Goal: Information Seeking & Learning: Learn about a topic

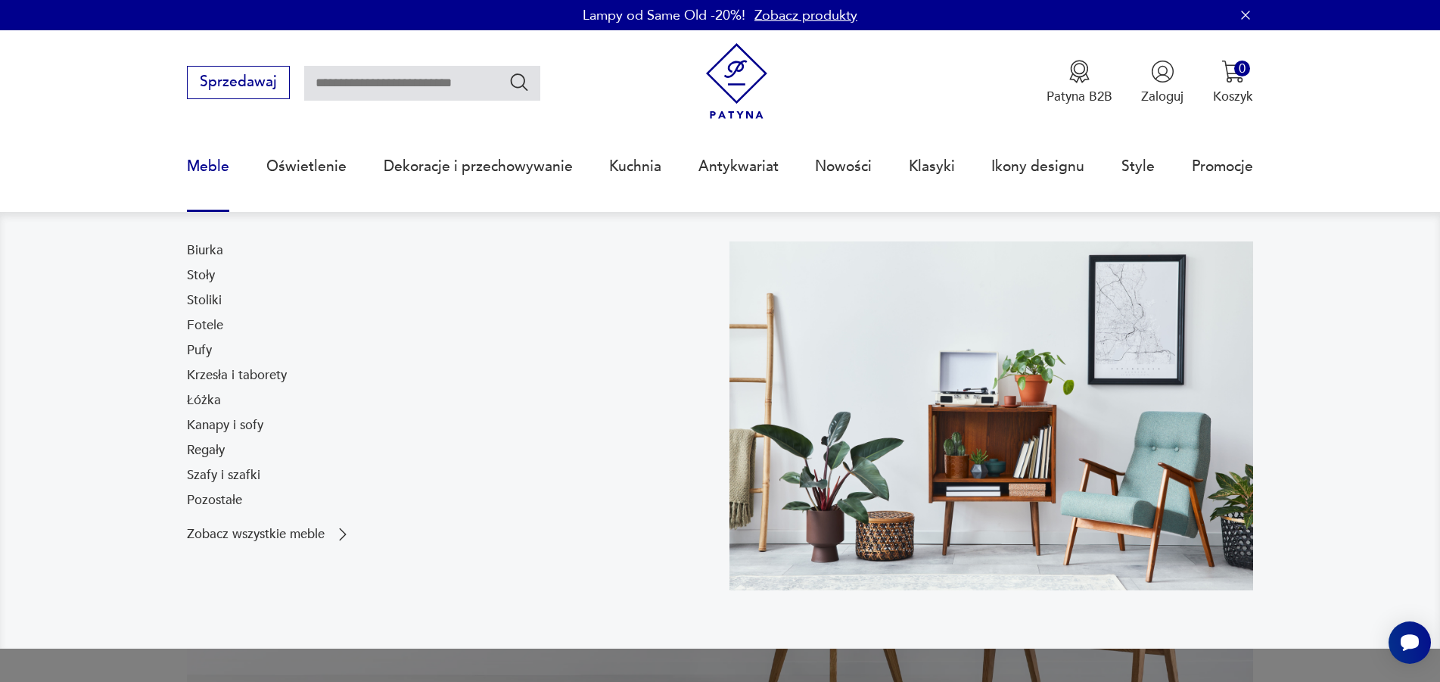
click at [199, 163] on link "Meble" at bounding box center [208, 167] width 42 height 70
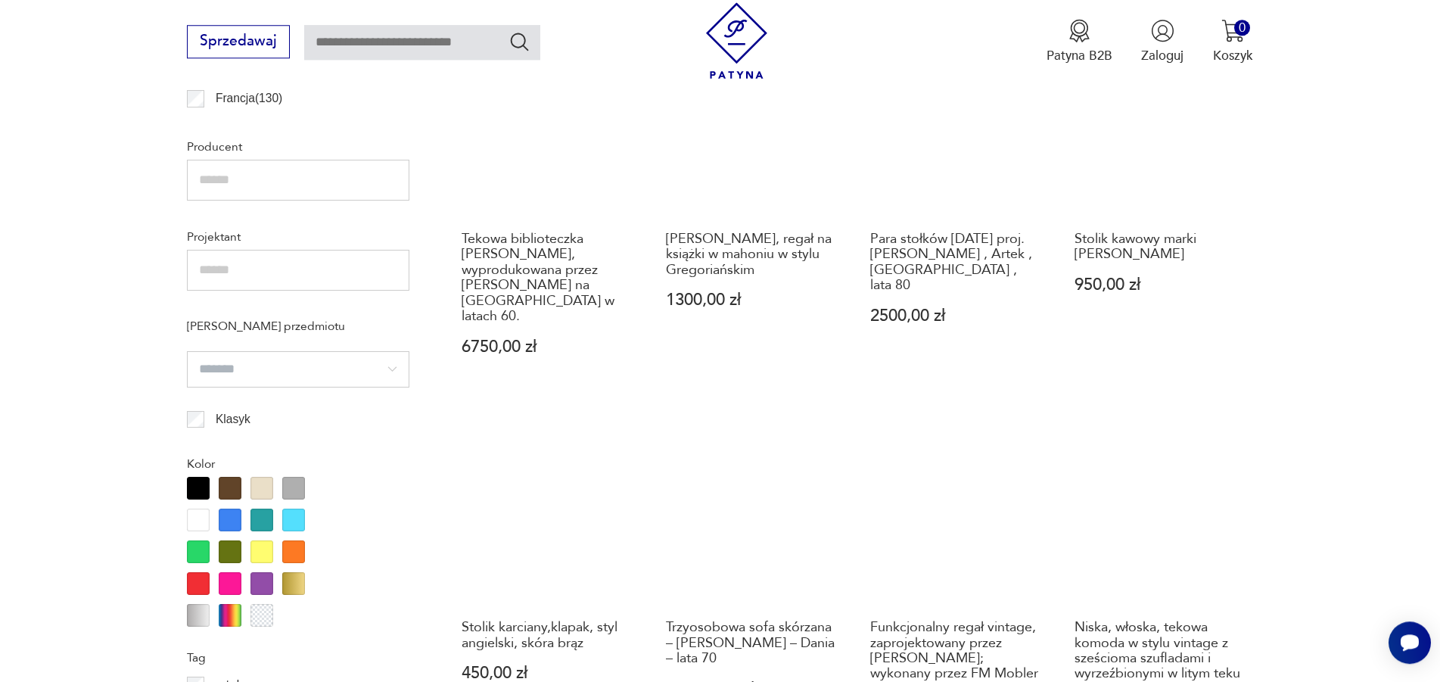
scroll to position [898, 0]
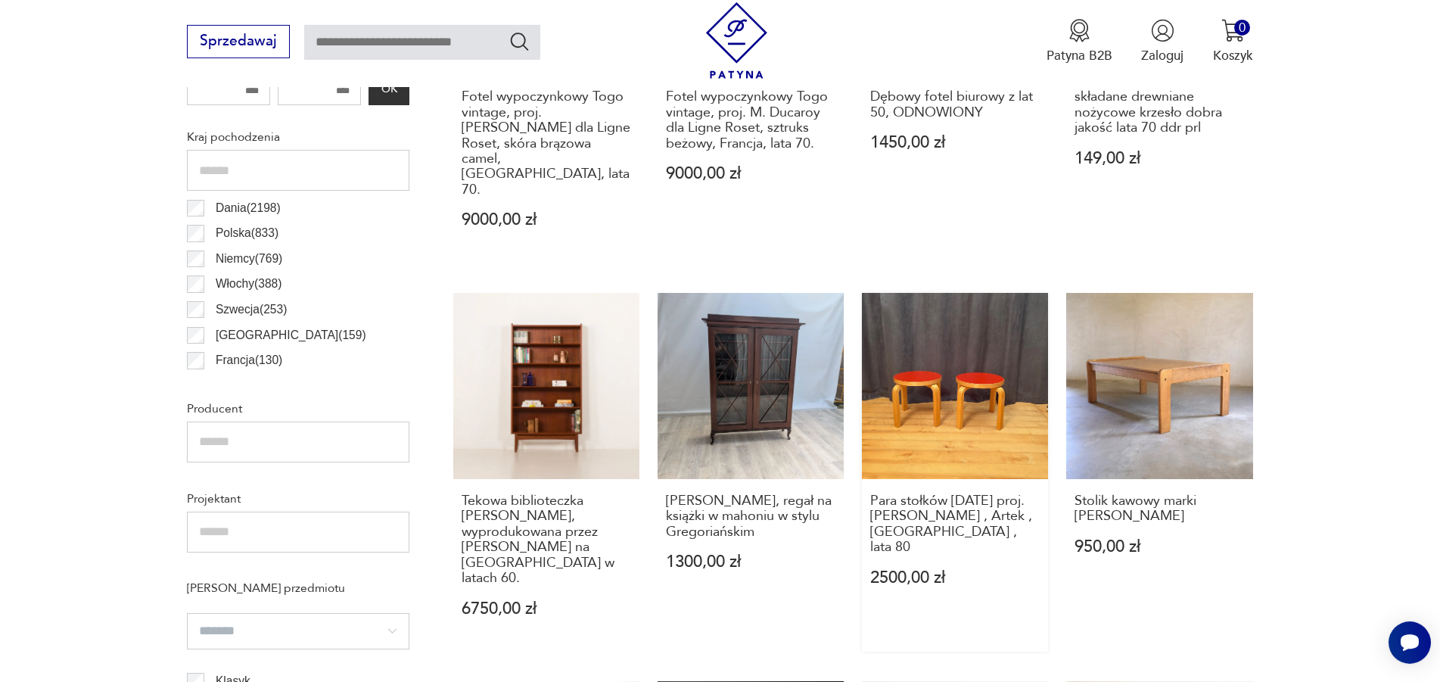
click at [930, 381] on link "Para stołków [DATE] proj. [PERSON_NAME] , Artek , [GEOGRAPHIC_DATA] , lata 80 2…" at bounding box center [955, 472] width 186 height 359
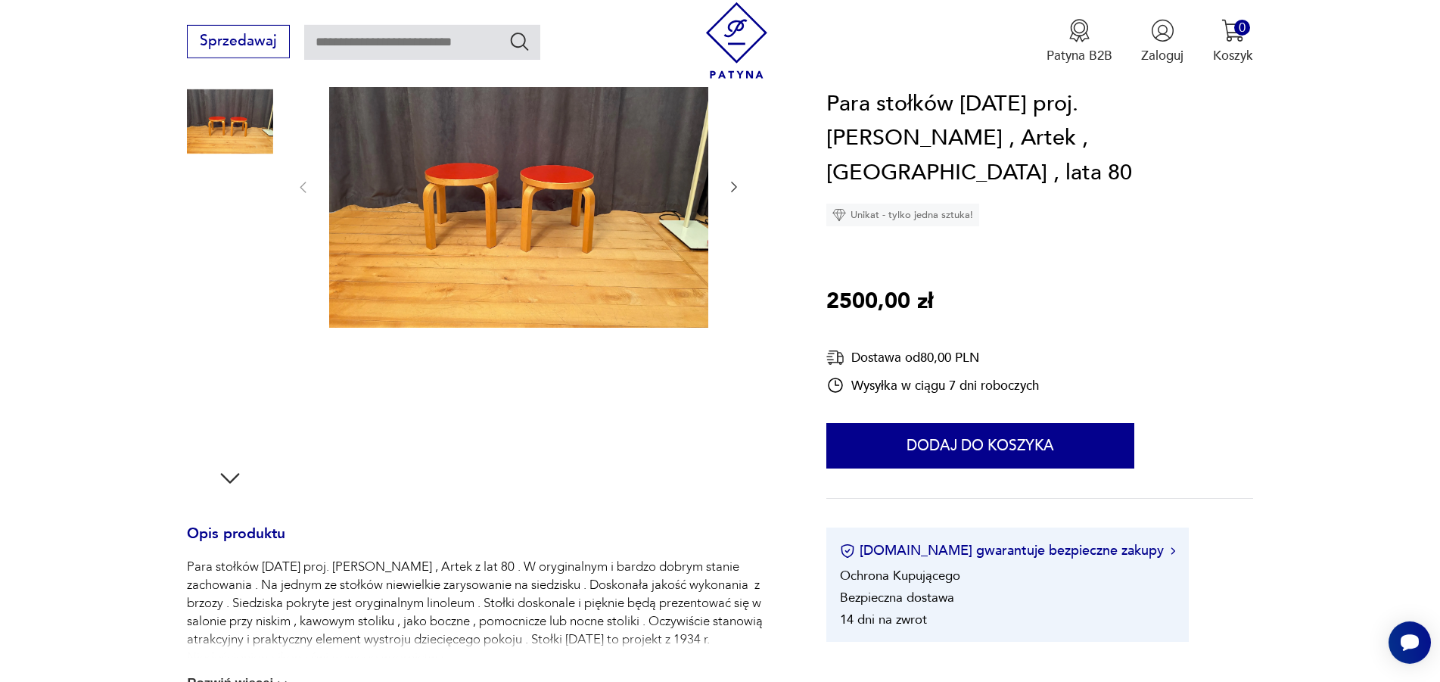
scroll to position [283, 0]
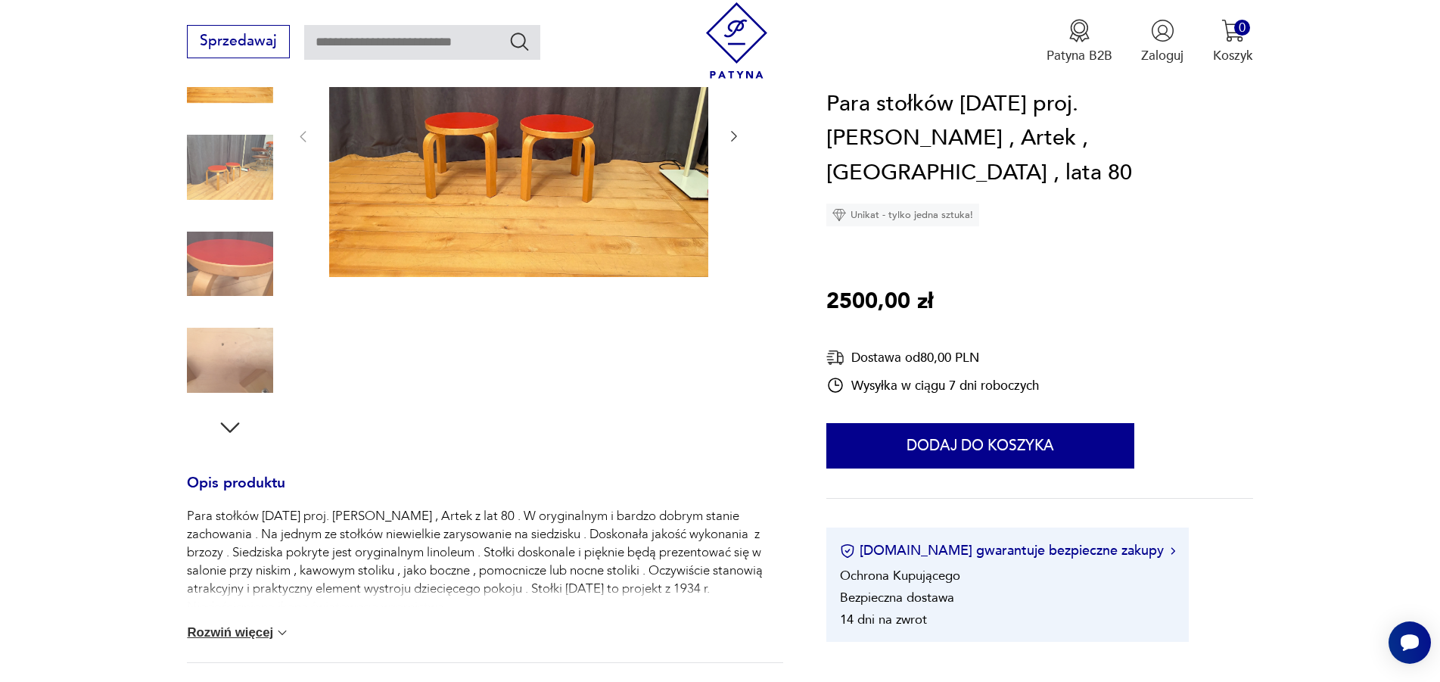
click at [225, 351] on img at bounding box center [230, 360] width 86 height 86
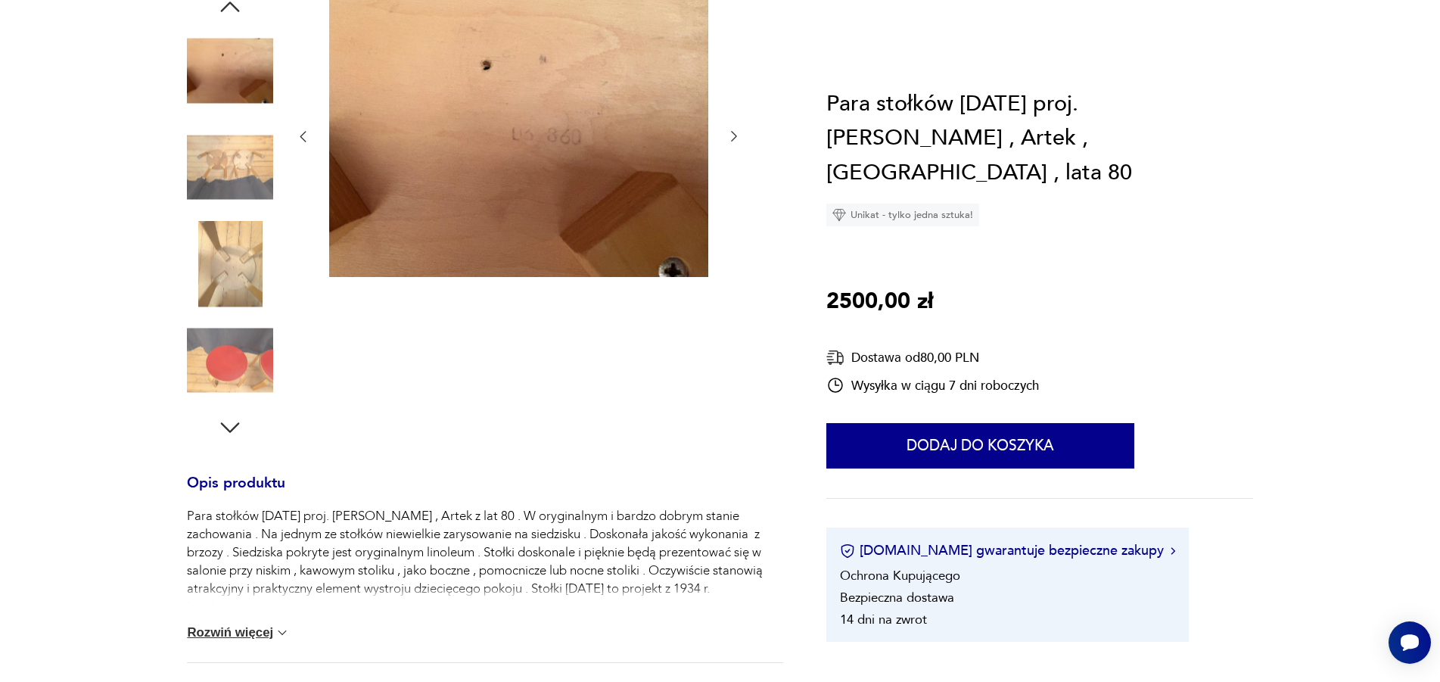
scroll to position [0, 0]
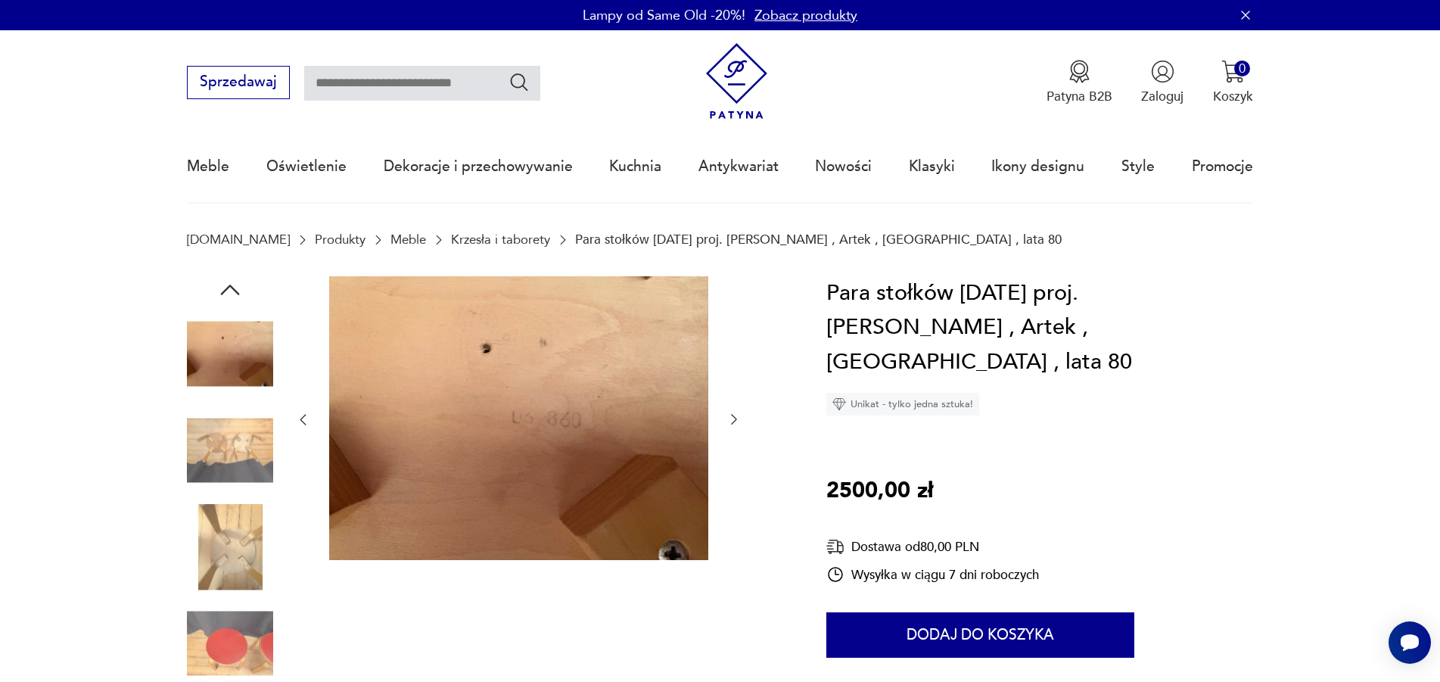
click at [236, 338] on img at bounding box center [230, 354] width 86 height 86
click at [536, 376] on img at bounding box center [518, 418] width 379 height 284
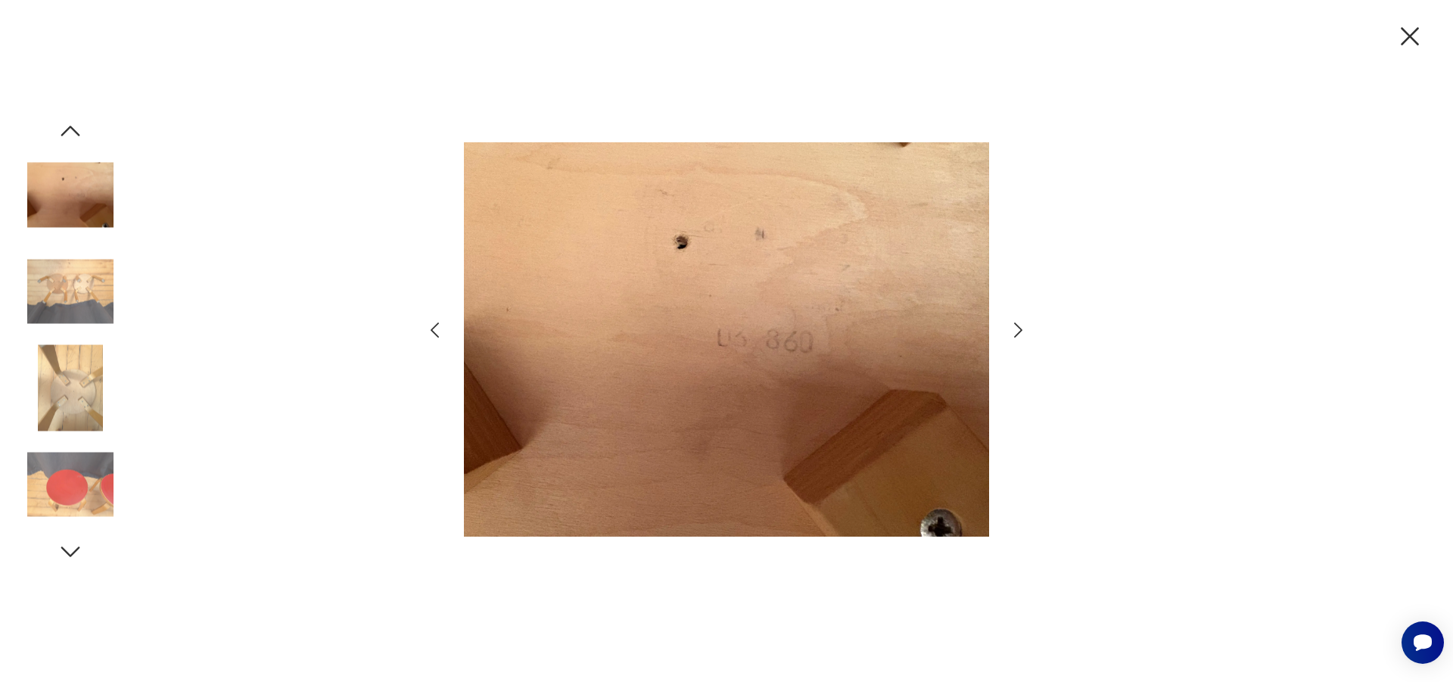
click at [1015, 327] on icon "button" at bounding box center [1018, 330] width 22 height 22
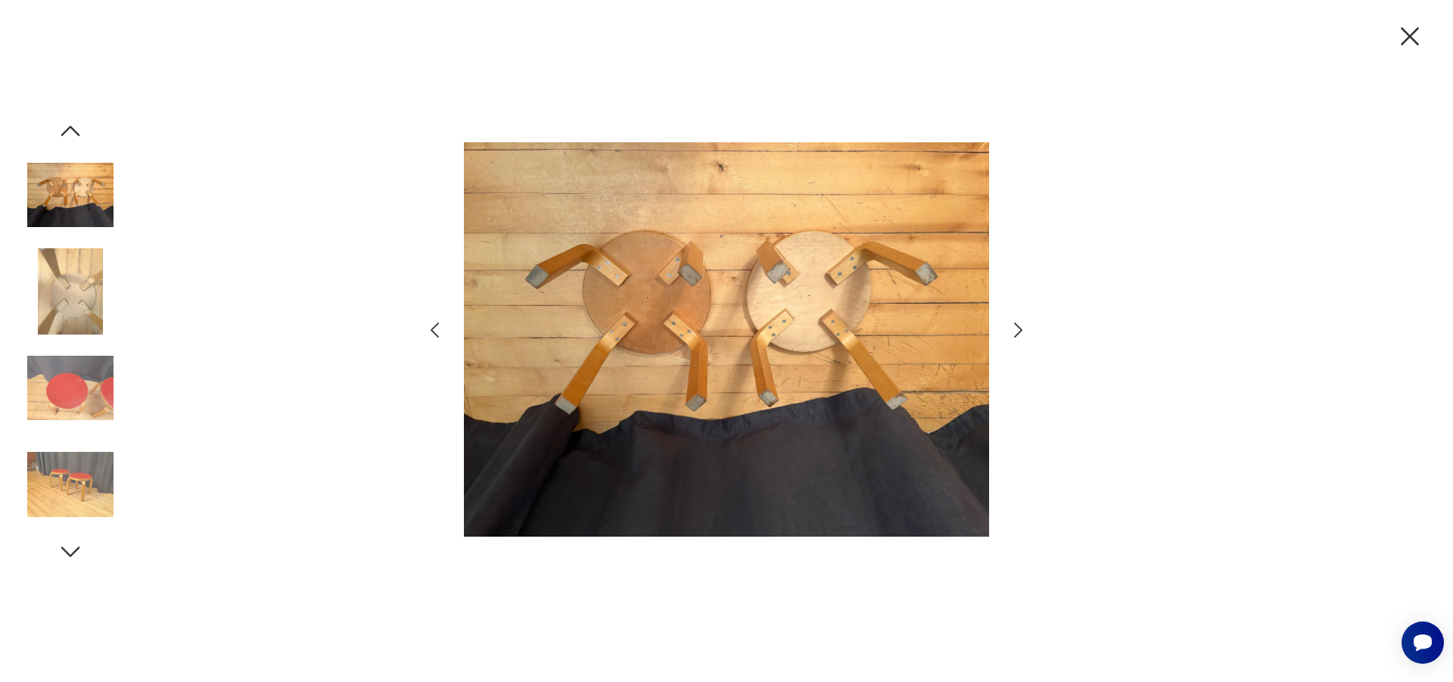
click at [1015, 327] on icon "button" at bounding box center [1018, 330] width 22 height 22
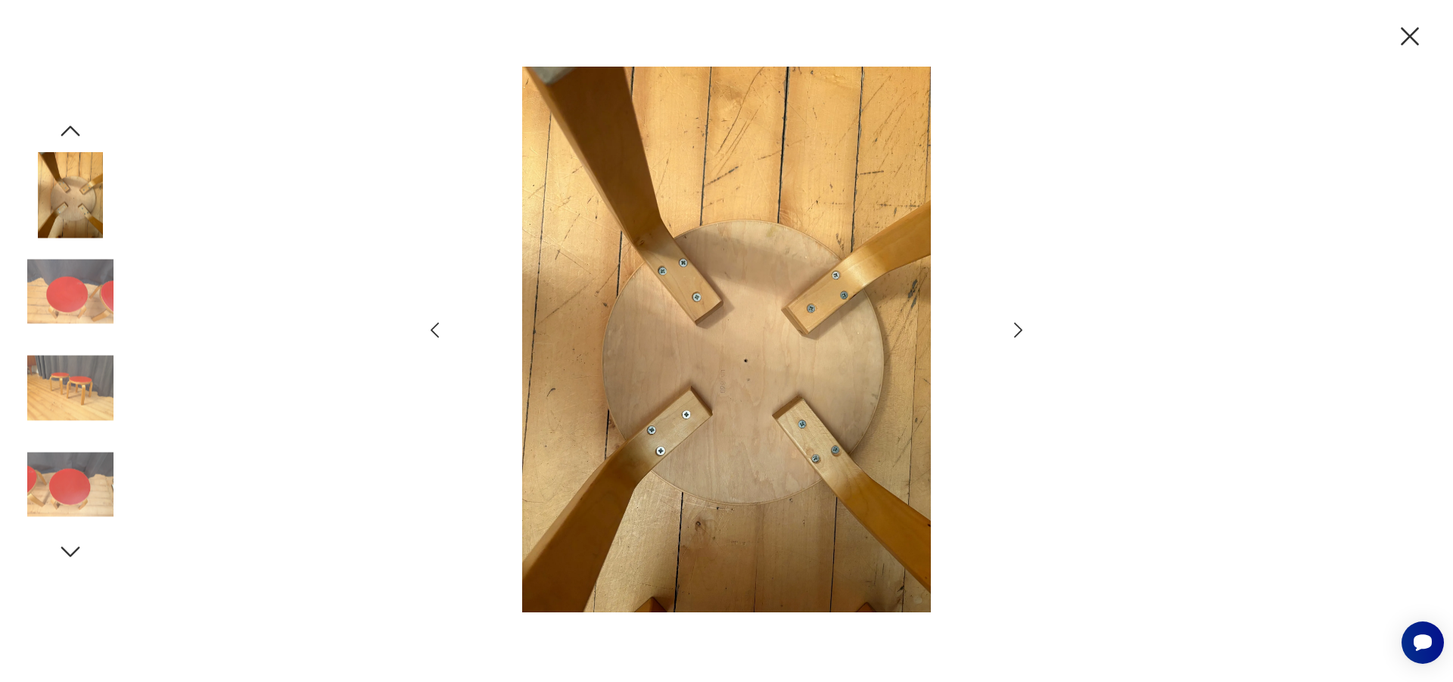
click at [1015, 327] on icon "button" at bounding box center [1018, 330] width 22 height 22
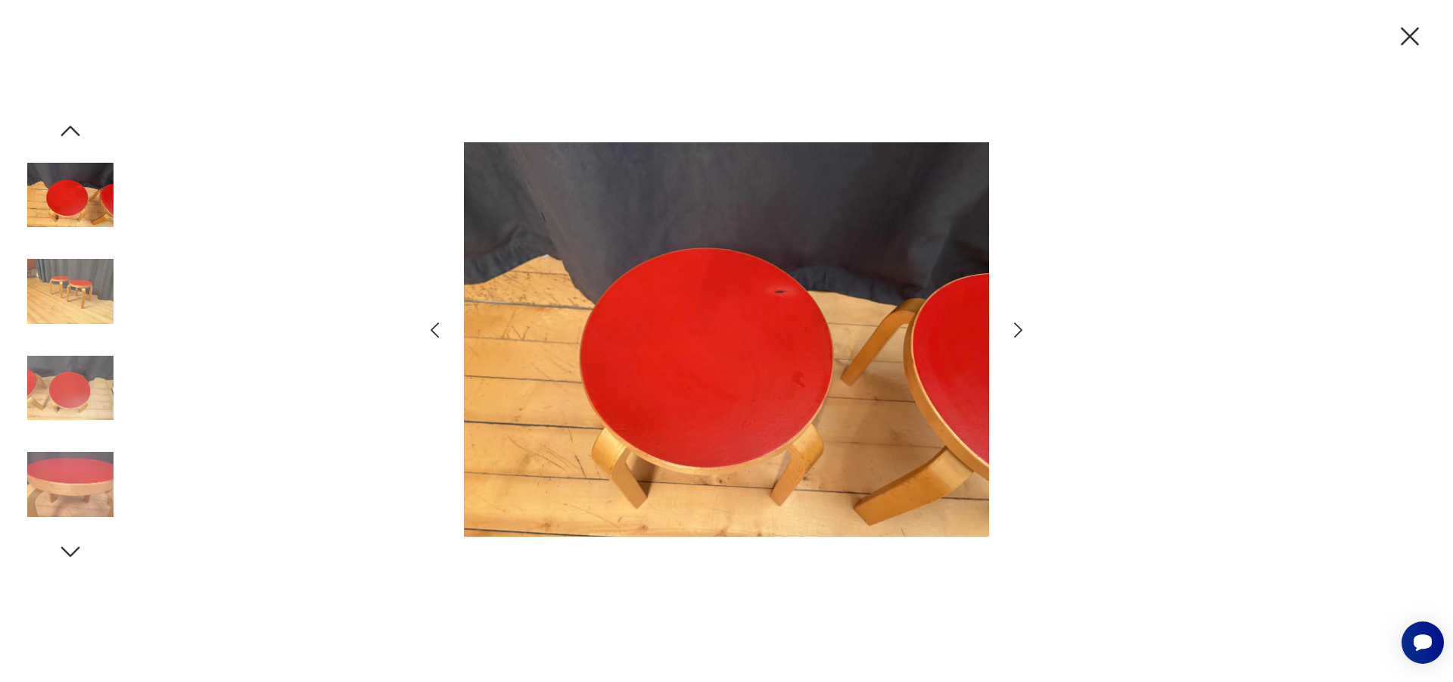
click at [1015, 327] on icon "button" at bounding box center [1018, 330] width 22 height 22
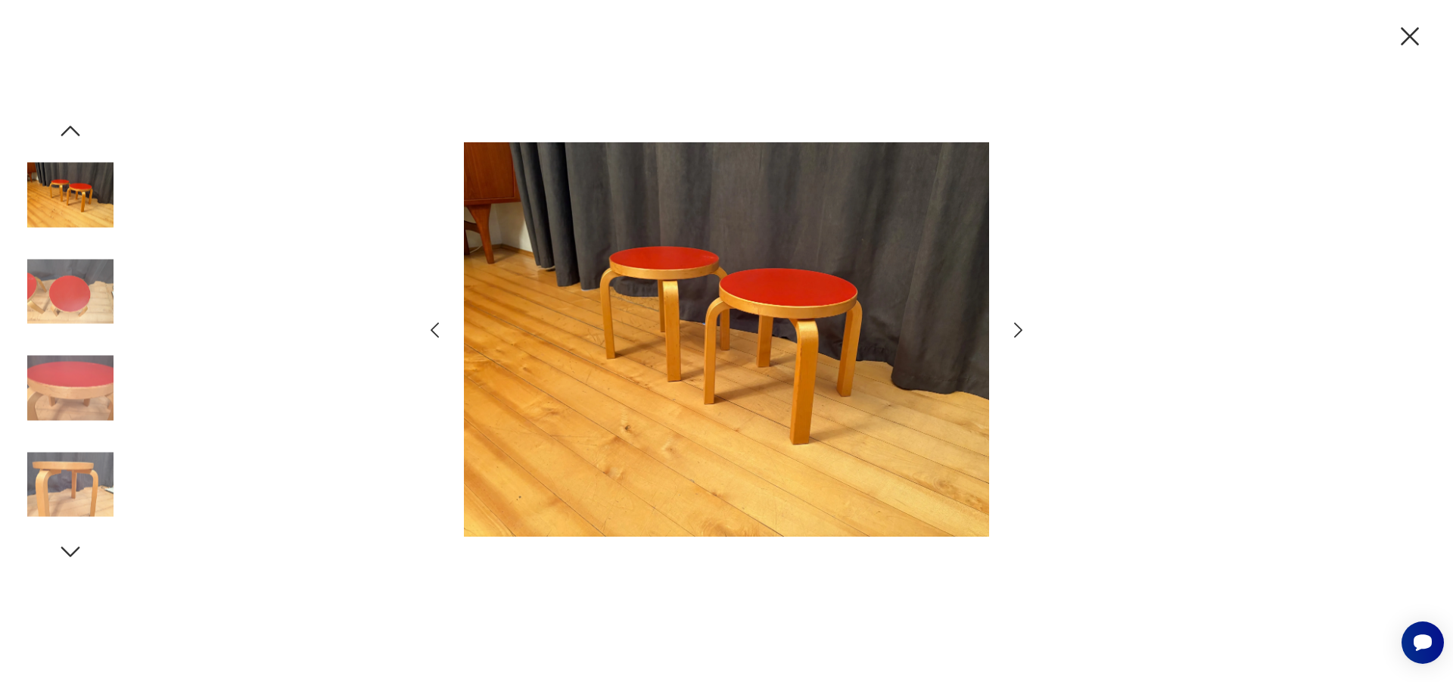
click at [1015, 327] on icon "button" at bounding box center [1018, 330] width 22 height 22
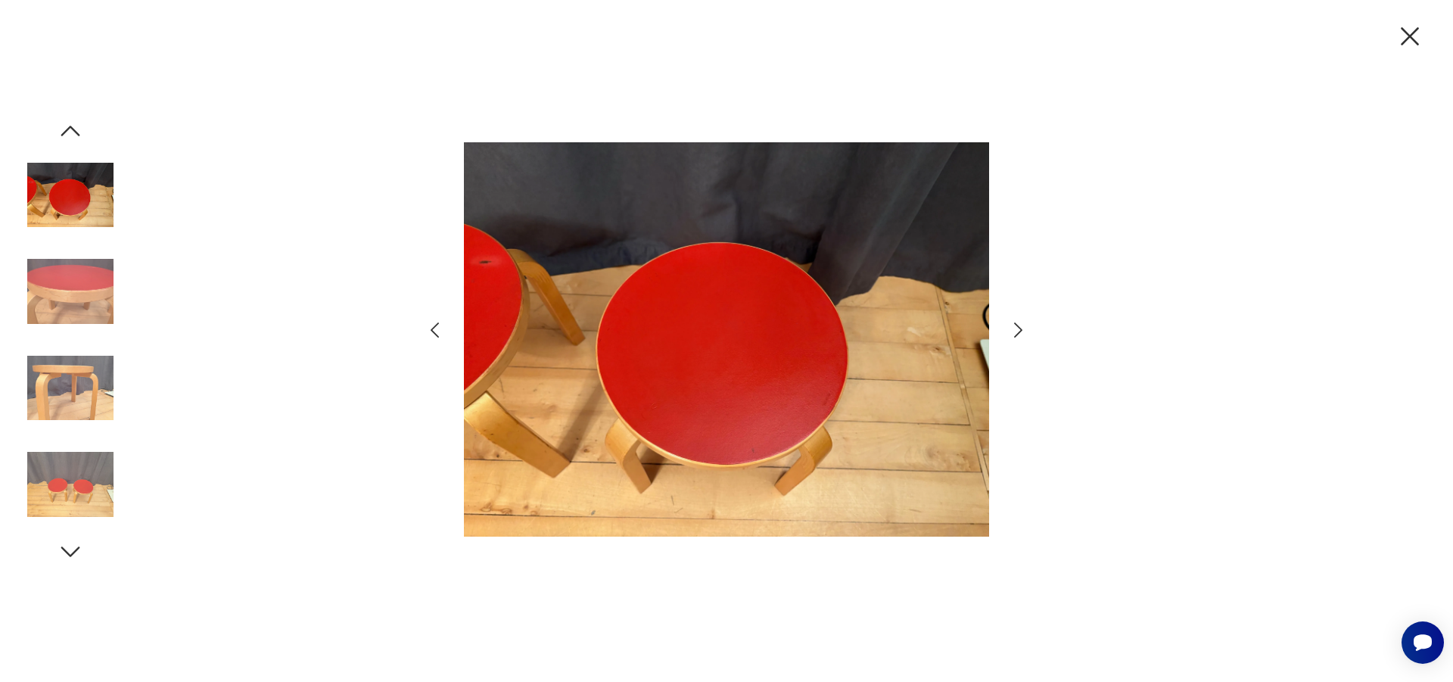
click at [1015, 327] on icon "button" at bounding box center [1018, 330] width 22 height 22
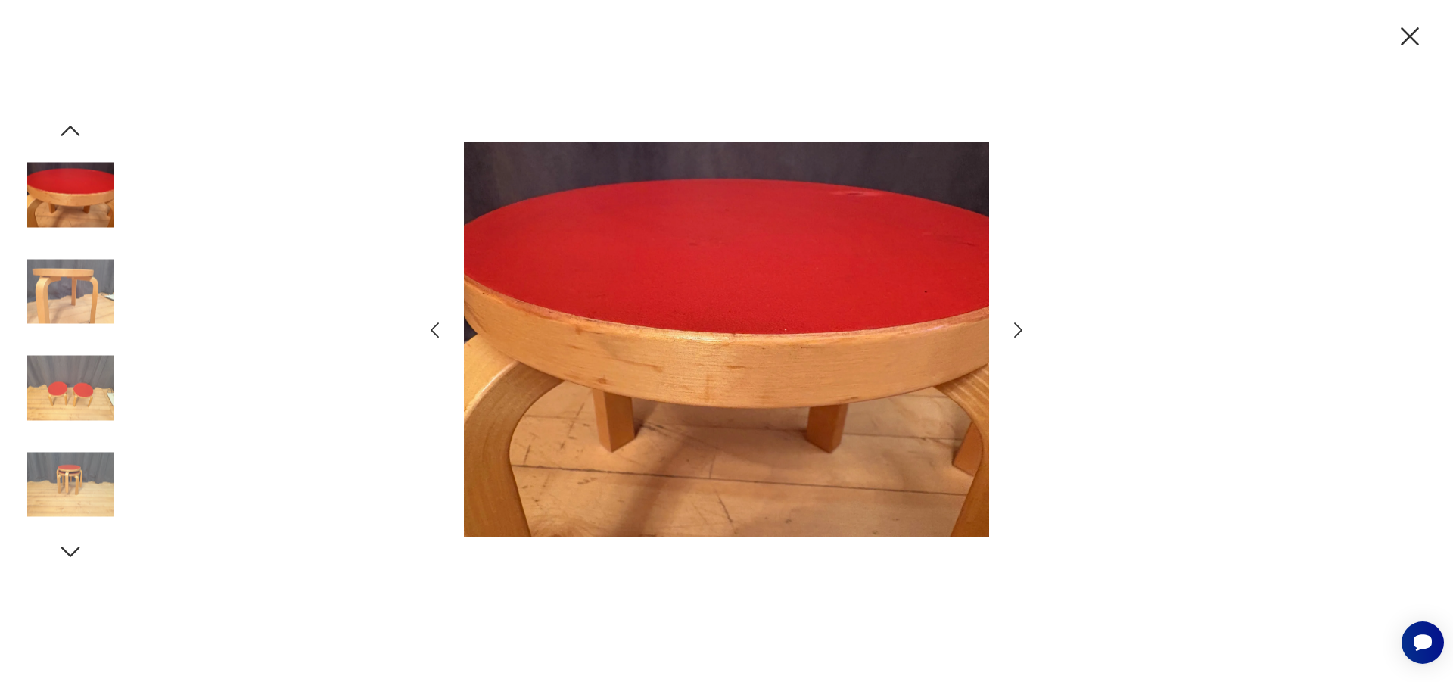
click at [1015, 327] on icon "button" at bounding box center [1018, 330] width 22 height 22
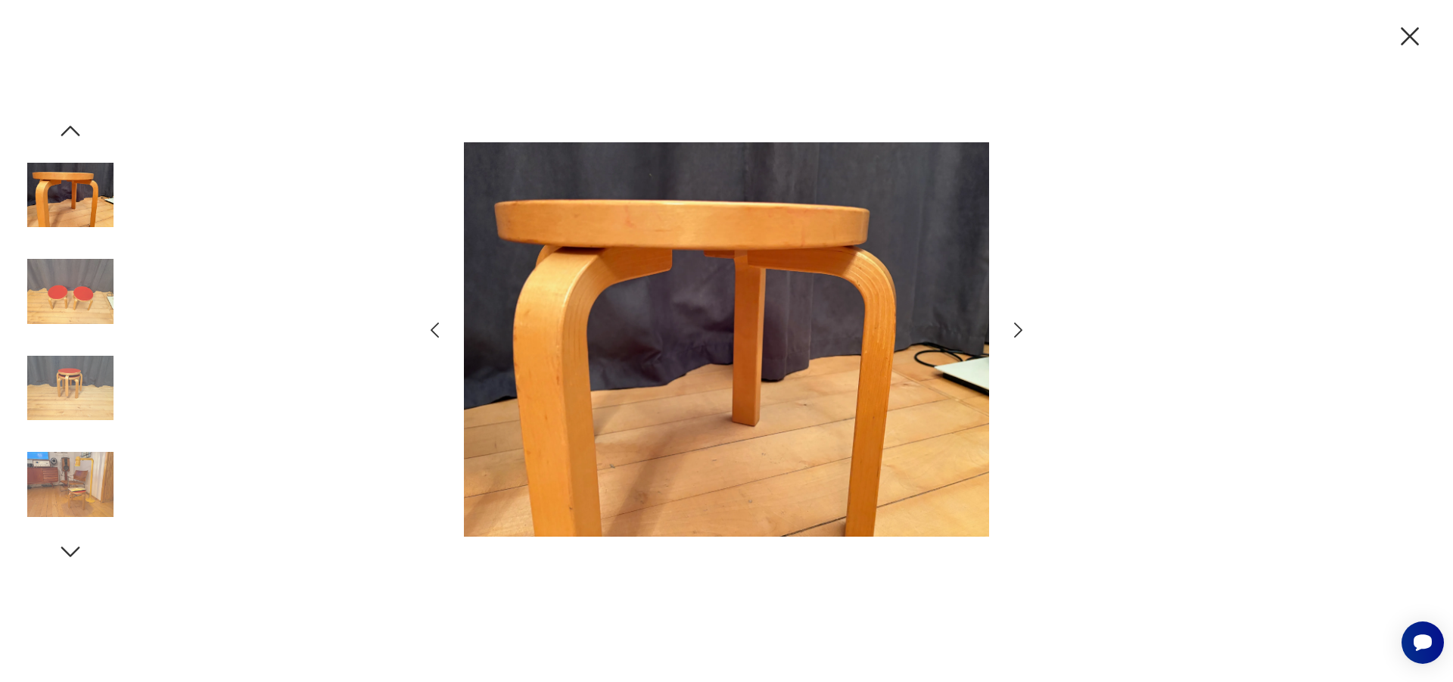
click at [1015, 327] on icon "button" at bounding box center [1018, 330] width 22 height 22
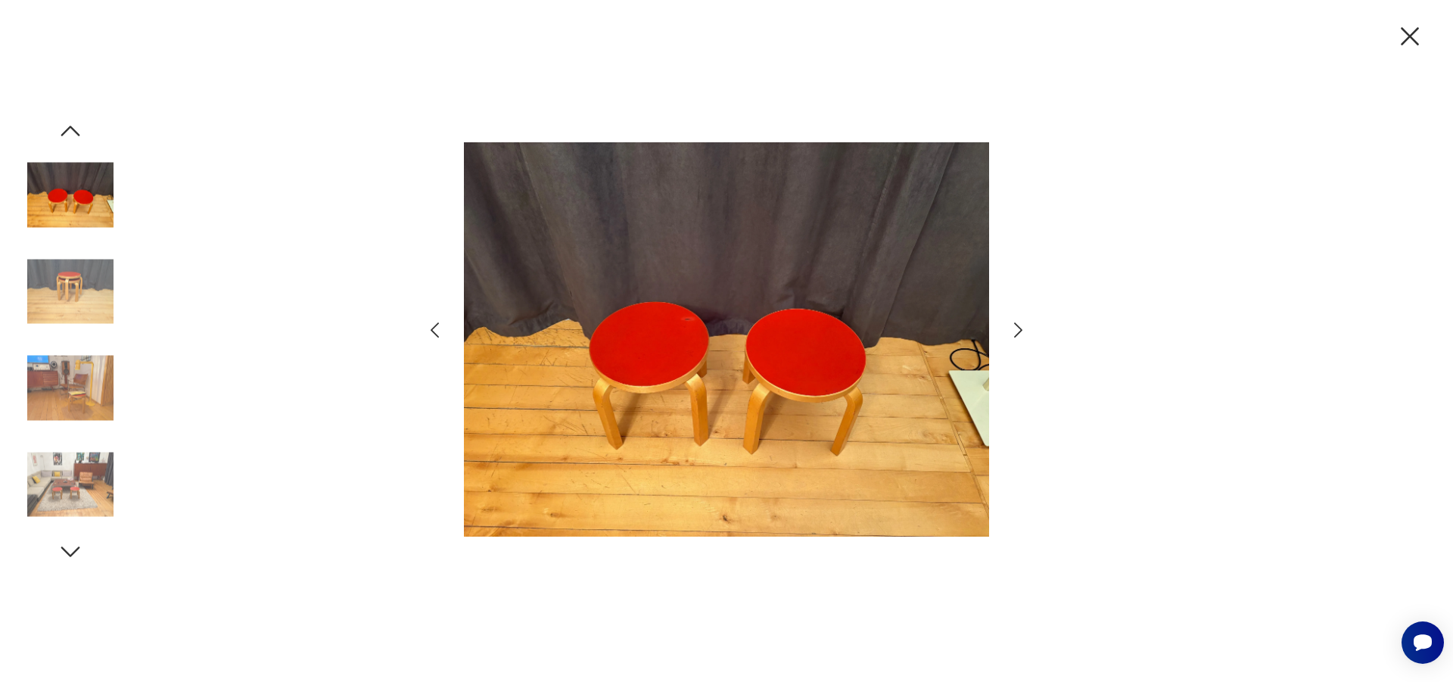
click at [1406, 33] on icon "button" at bounding box center [1409, 36] width 18 height 18
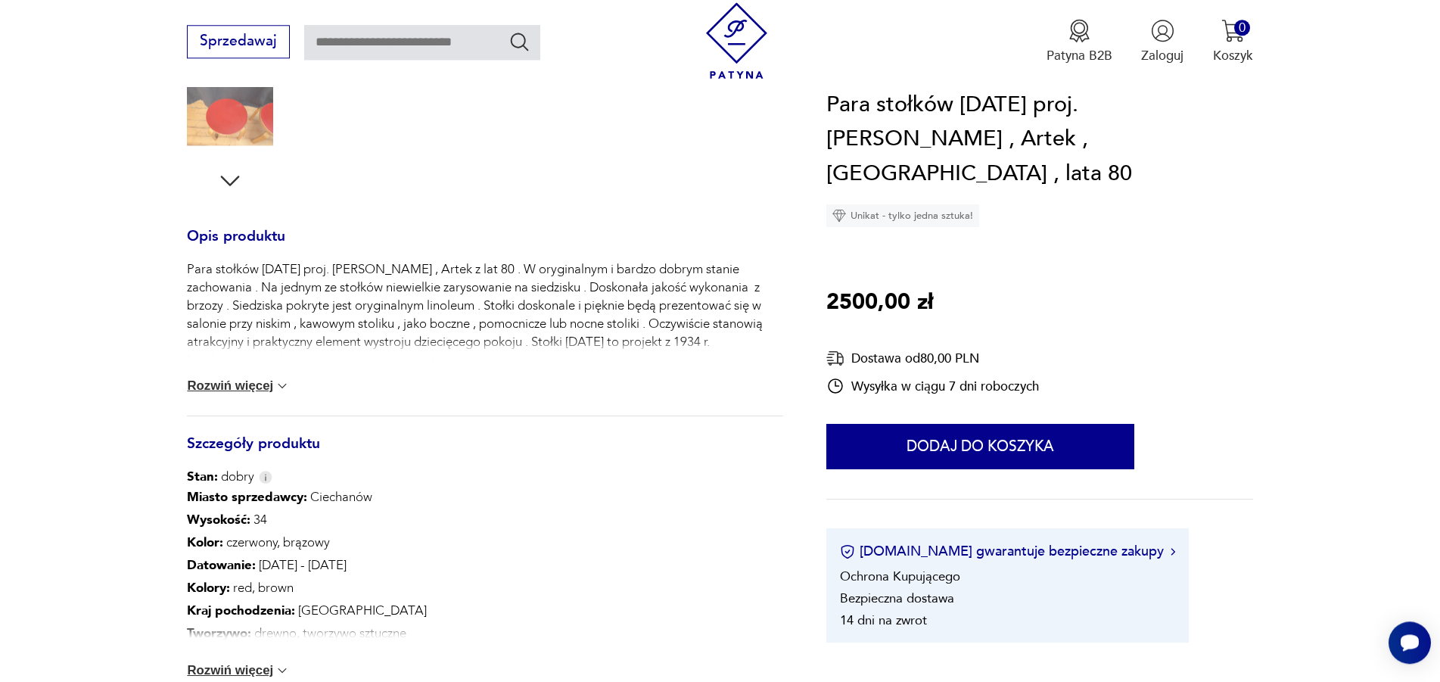
scroll to position [566, 0]
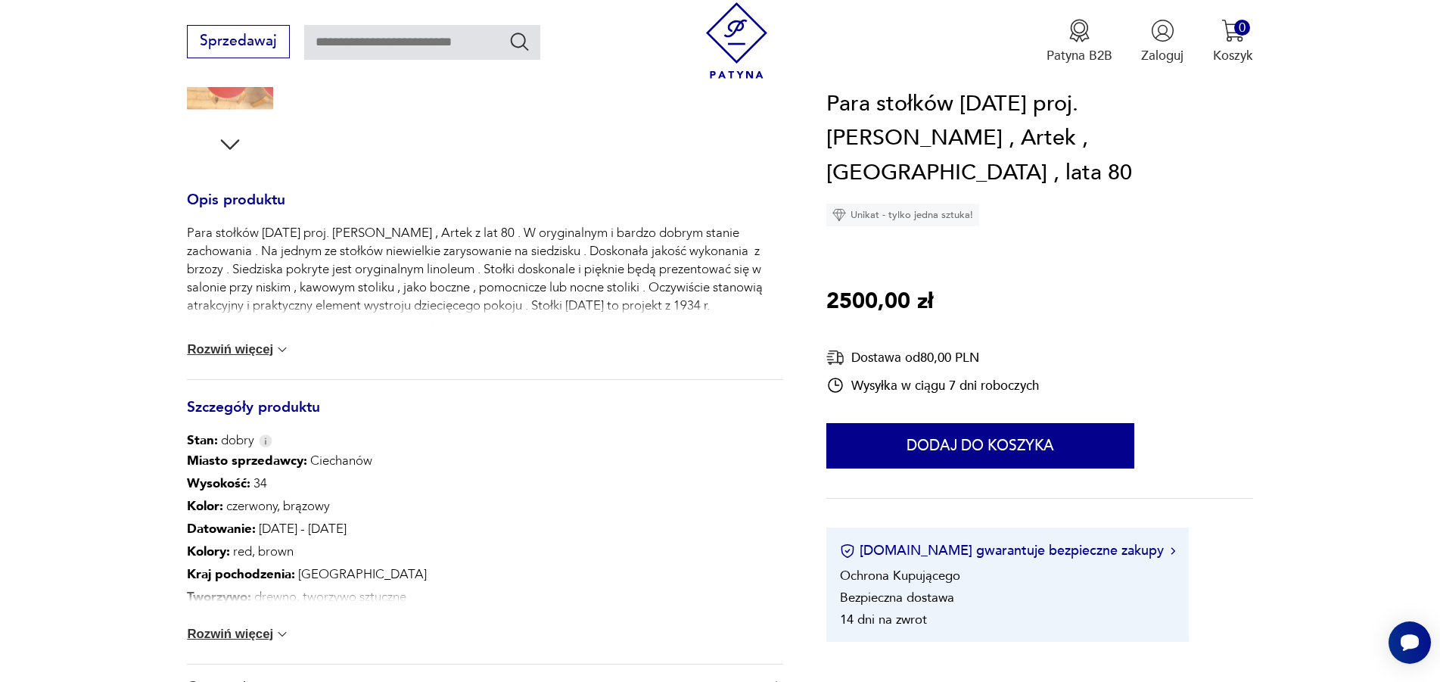
click at [259, 631] on button "Rozwiń więcej" at bounding box center [238, 633] width 103 height 15
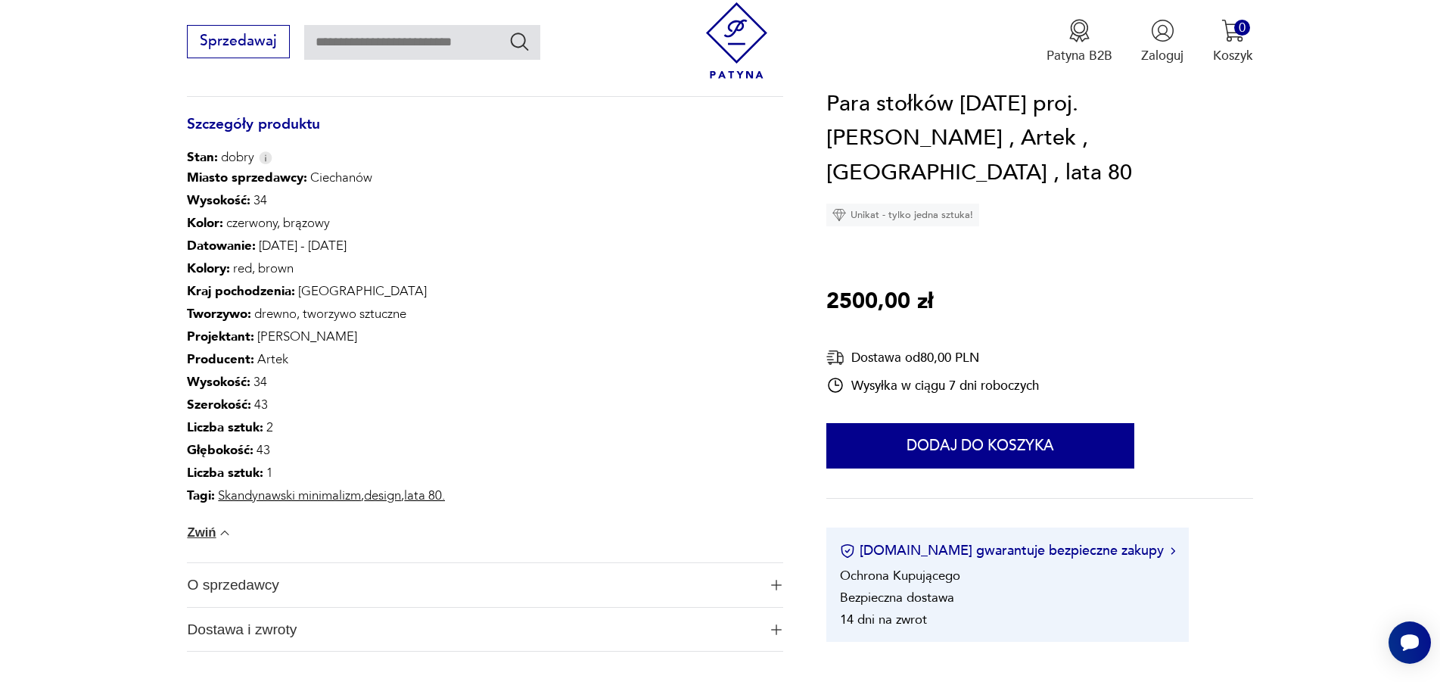
click at [237, 580] on span "O sprzedawcy" at bounding box center [472, 585] width 570 height 44
click at [220, 618] on link "unique" at bounding box center [208, 618] width 42 height 14
